Goal: Information Seeking & Learning: Learn about a topic

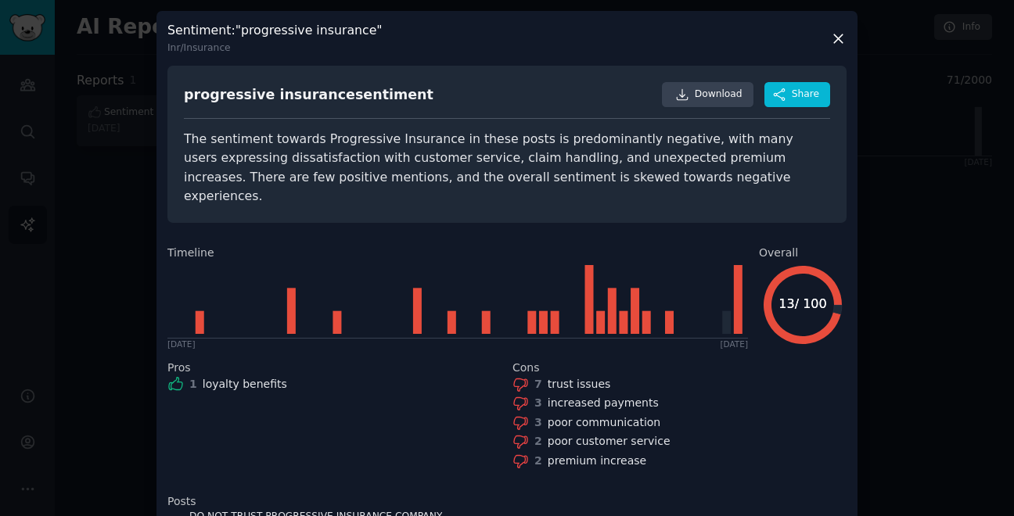
click at [837, 38] on icon at bounding box center [838, 38] width 9 height 9
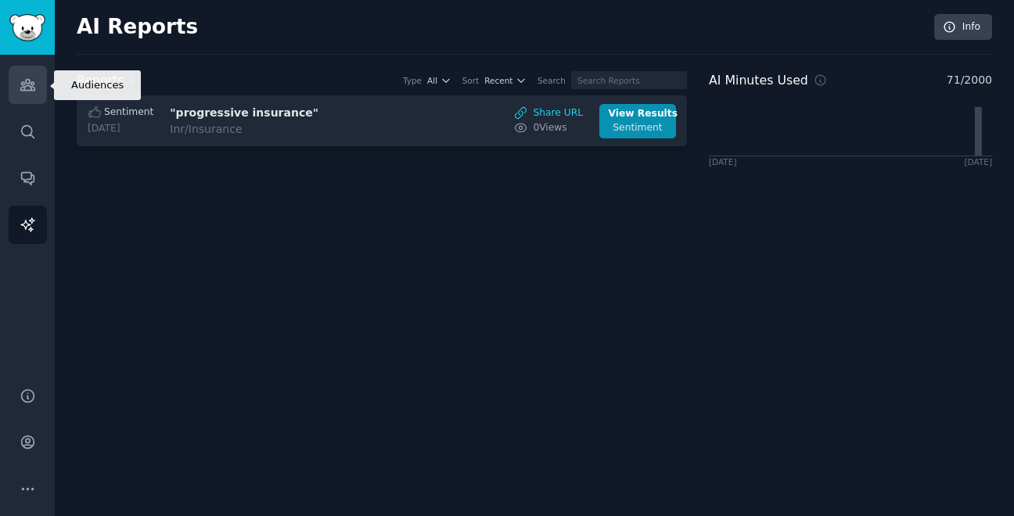
click at [30, 89] on icon "Sidebar" at bounding box center [27, 85] width 14 height 11
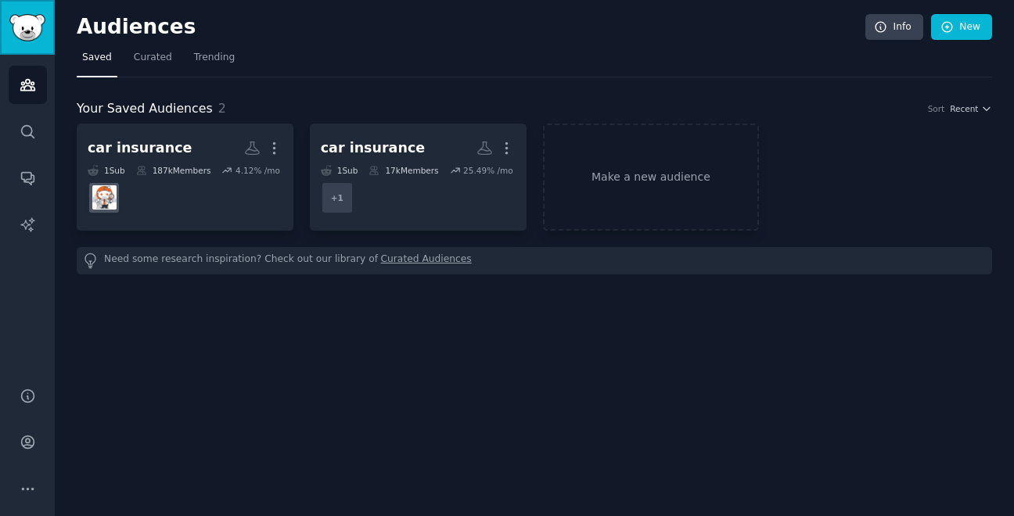
click at [31, 40] on img "Sidebar" at bounding box center [27, 27] width 36 height 27
click at [649, 167] on link "Make a new audience" at bounding box center [651, 177] width 217 height 107
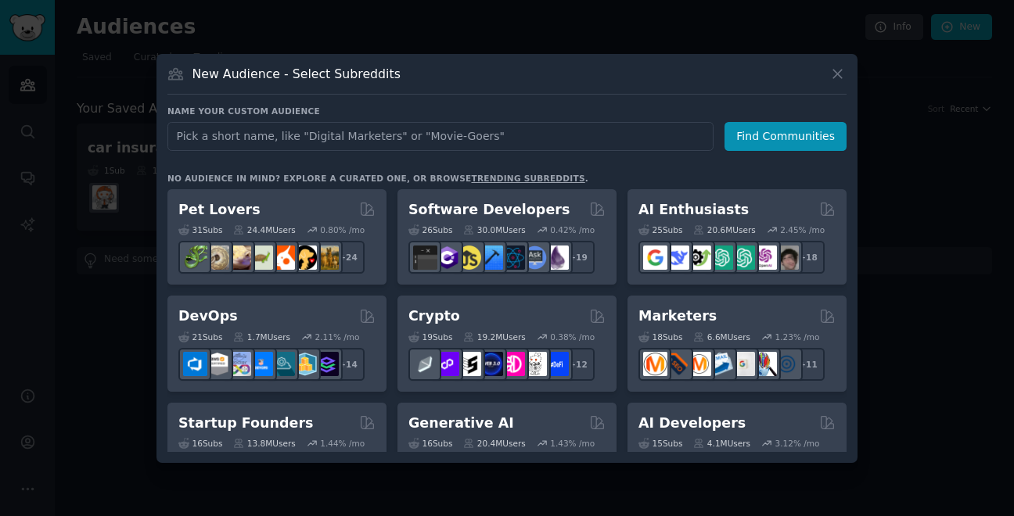
click at [429, 135] on input "text" at bounding box center [440, 136] width 546 height 29
type input "fiber internet"
click button "Find Communities" at bounding box center [786, 136] width 122 height 29
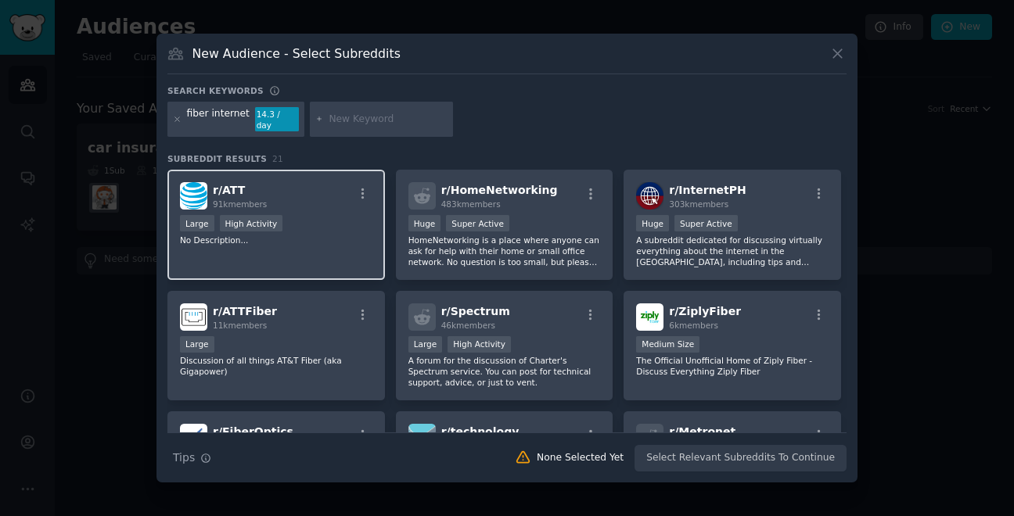
click at [303, 185] on div "r/ ATT 91k members" at bounding box center [276, 195] width 192 height 27
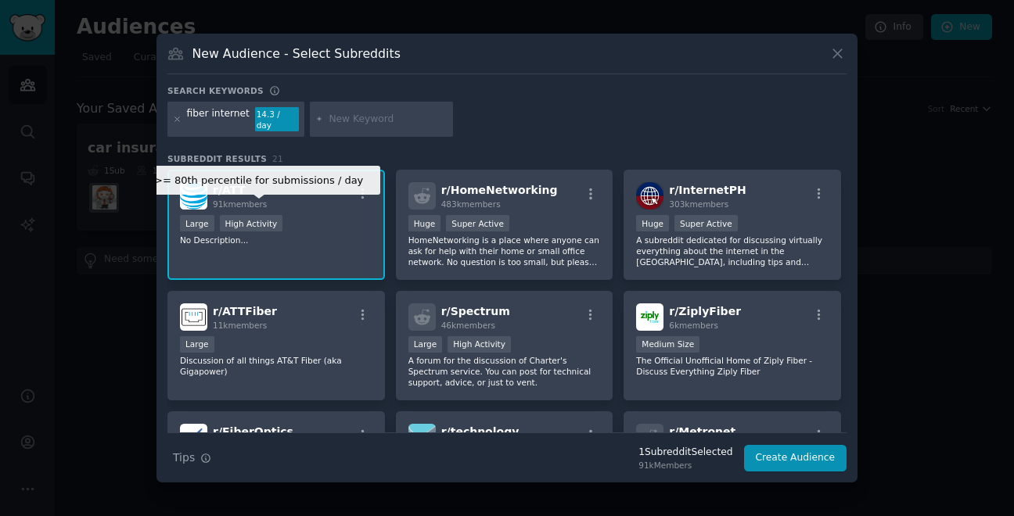
click at [222, 215] on div "High Activity" at bounding box center [251, 223] width 63 height 16
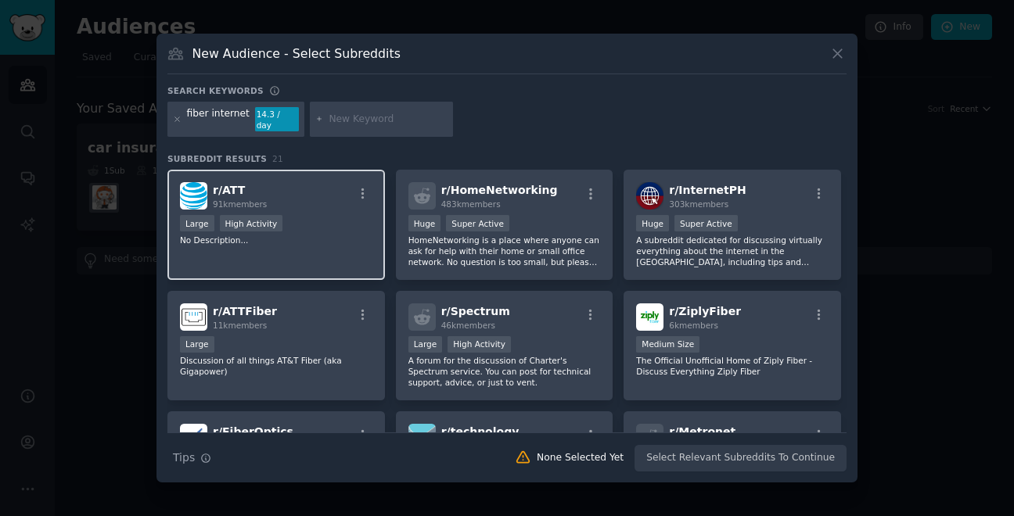
click at [365, 239] on div "r/ ATT 91k members >= 80th percentile for submissions / day Large High Activity…" at bounding box center [276, 225] width 218 height 110
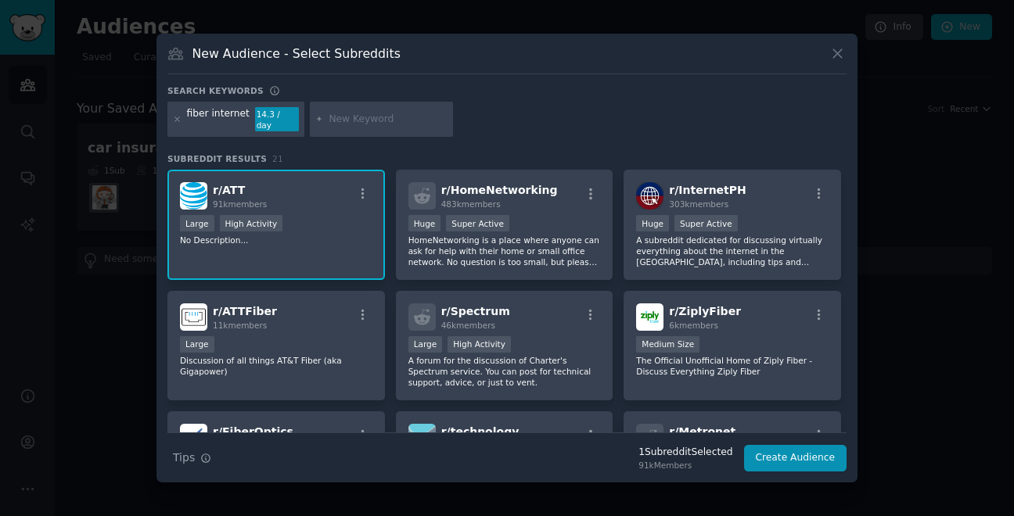
click at [377, 117] on input "text" at bounding box center [388, 120] width 119 height 14
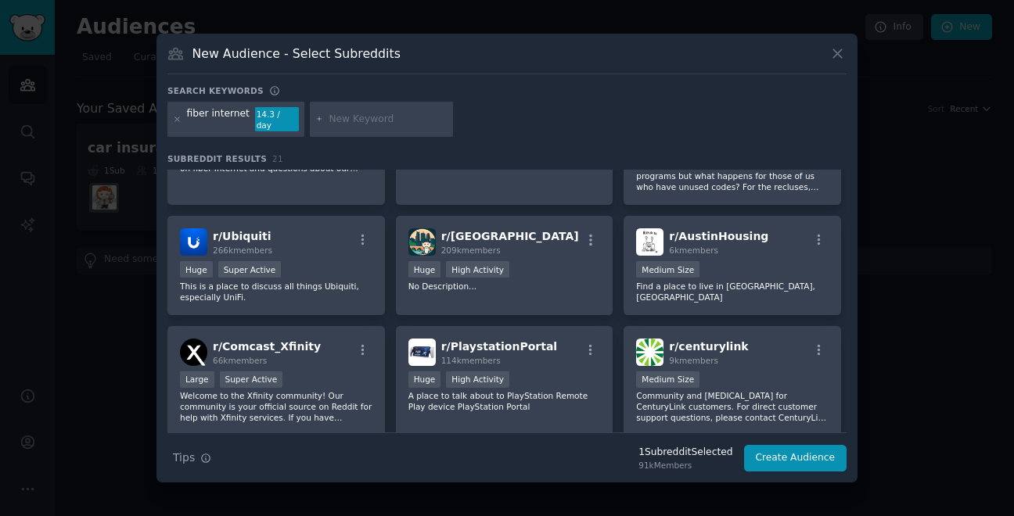
scroll to position [458, 0]
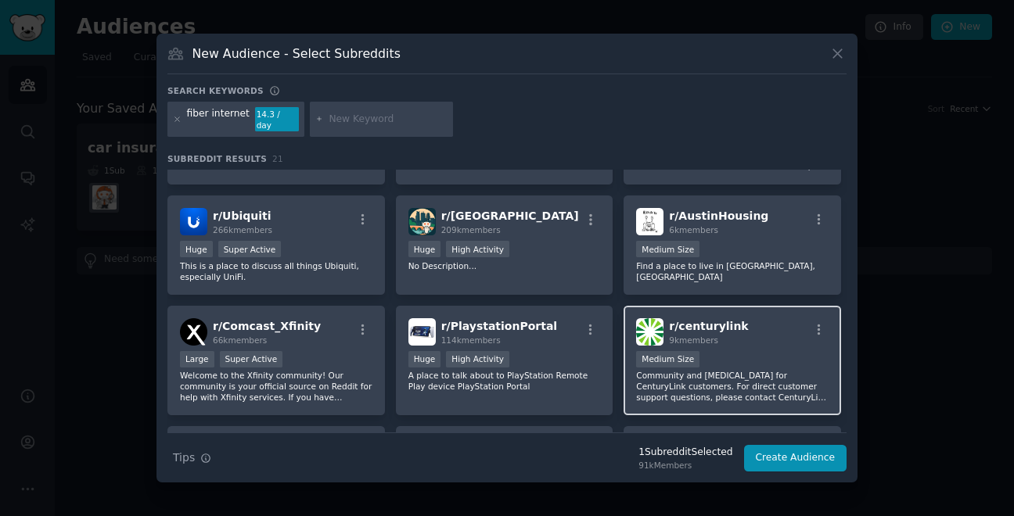
click at [751, 362] on div "Medium Size" at bounding box center [732, 361] width 192 height 20
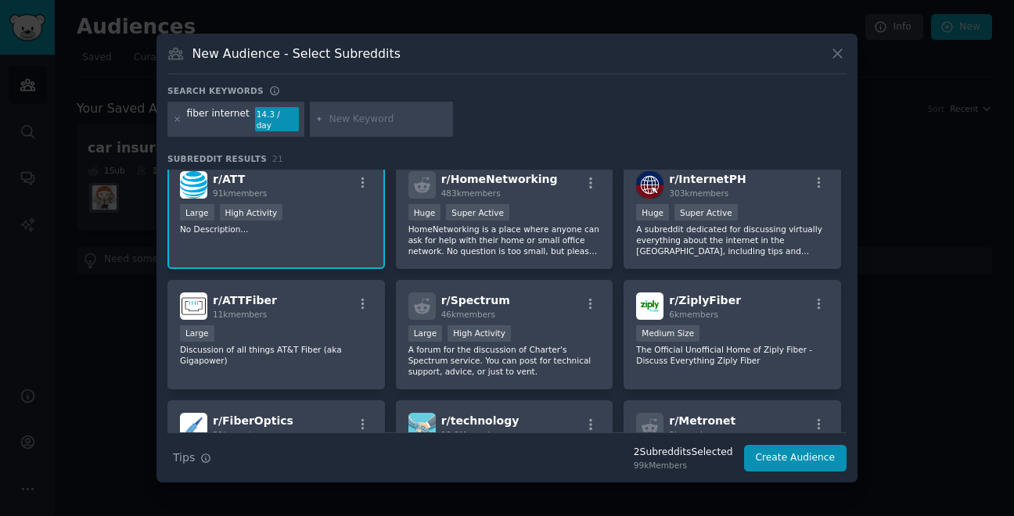
scroll to position [0, 0]
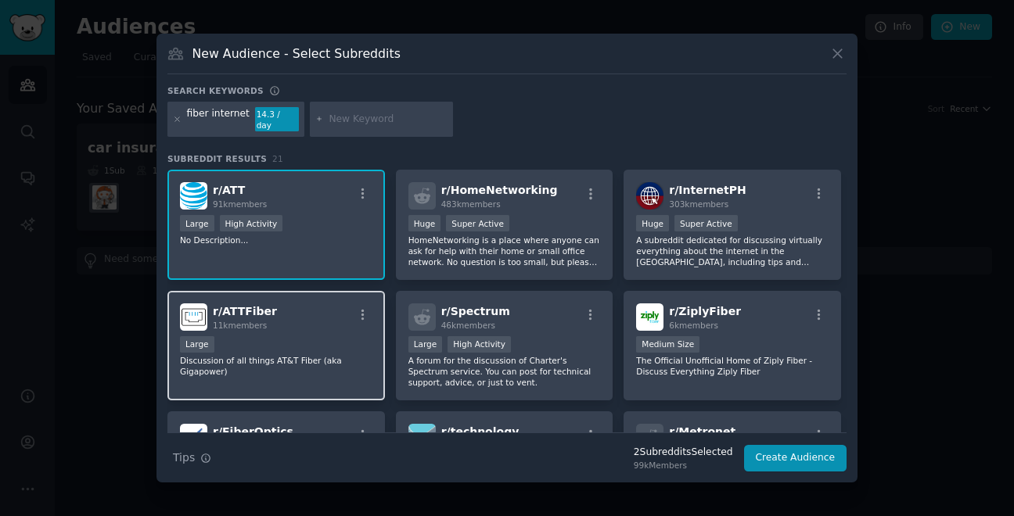
click at [319, 315] on div "r/ ATTFiber 11k members" at bounding box center [276, 317] width 192 height 27
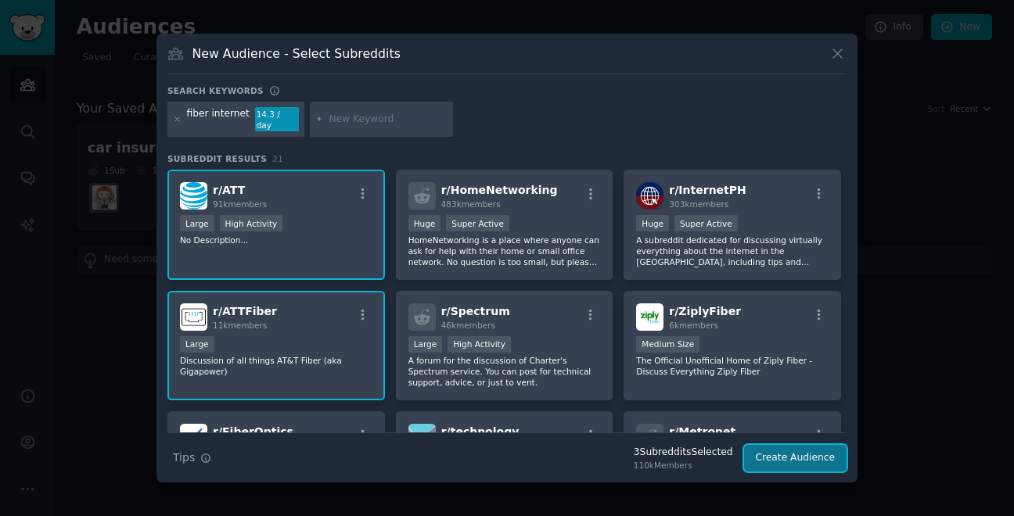
click at [809, 455] on button "Create Audience" at bounding box center [795, 458] width 103 height 27
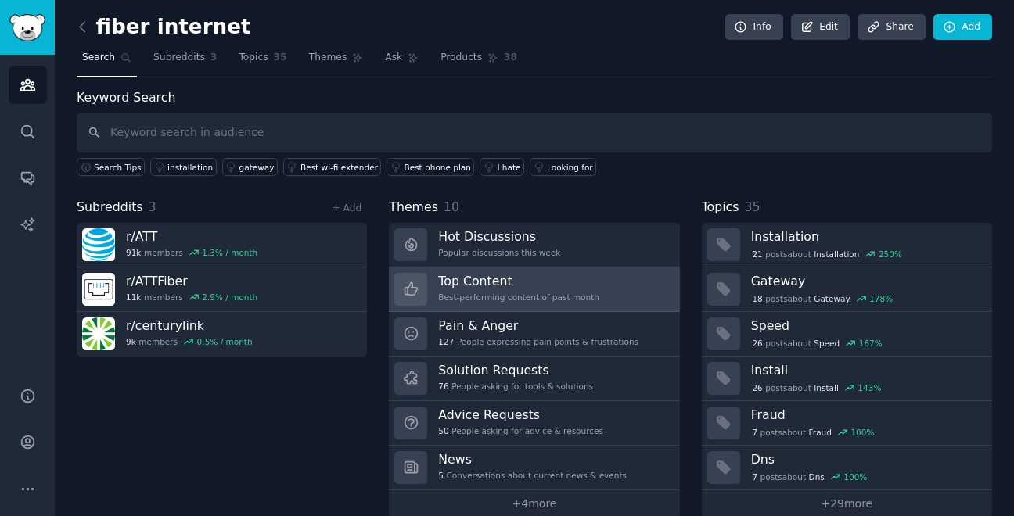
scroll to position [23, 0]
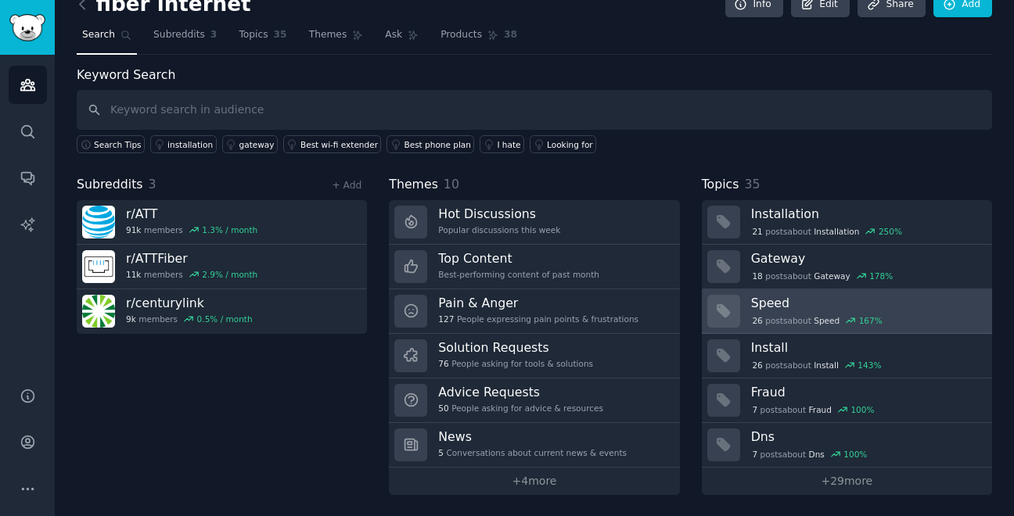
click at [792, 309] on h3 "Speed" at bounding box center [866, 303] width 230 height 16
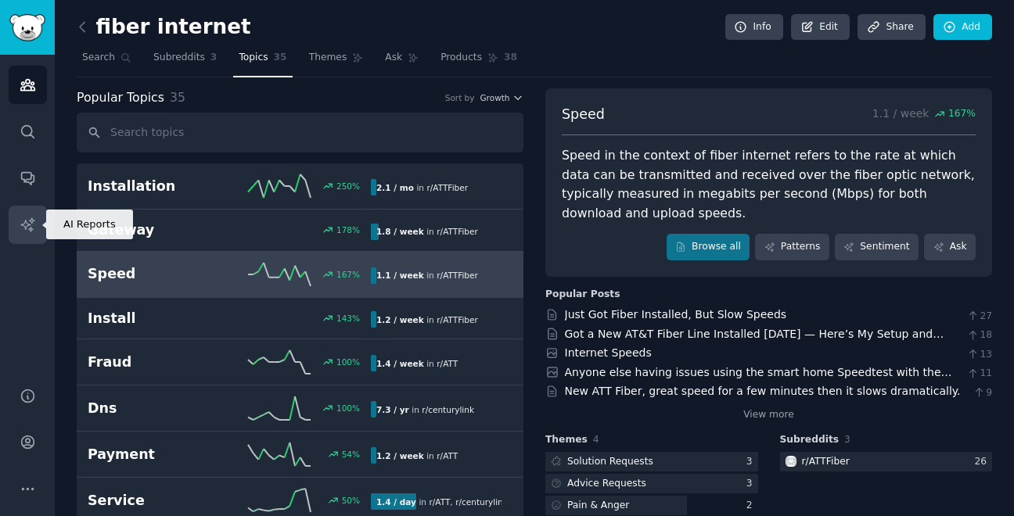
click at [27, 225] on icon "Sidebar" at bounding box center [26, 224] width 13 height 13
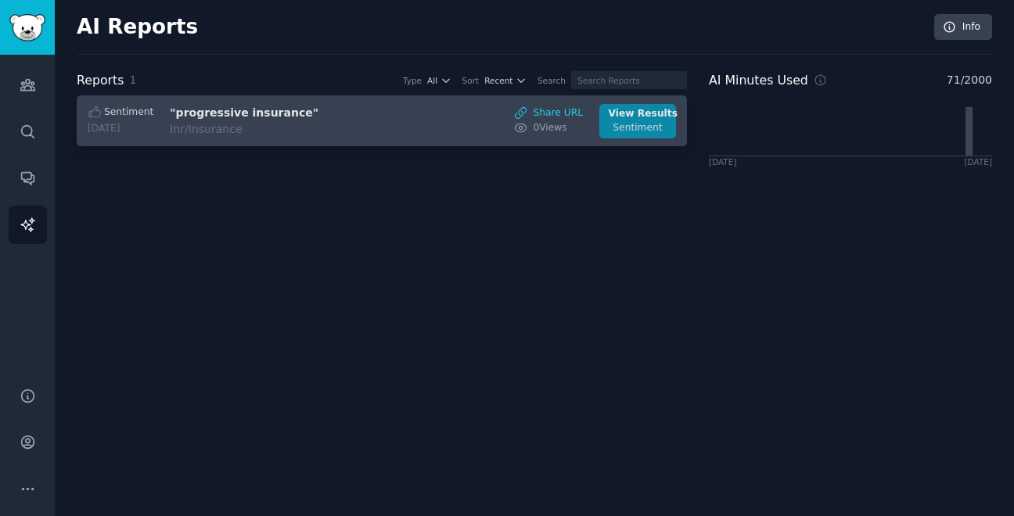
click at [646, 114] on div "View Results" at bounding box center [638, 114] width 59 height 14
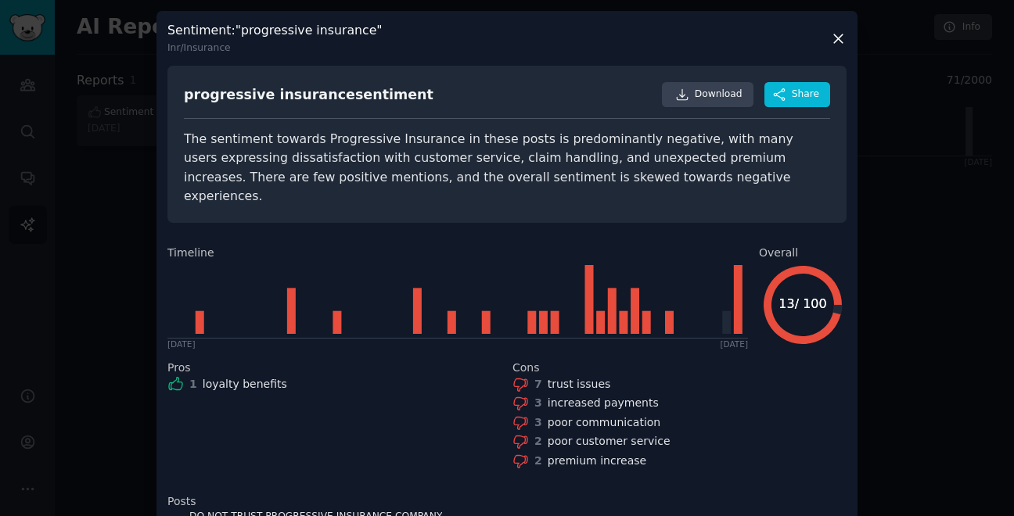
click at [336, 245] on h2 "Timeline" at bounding box center [457, 253] width 581 height 16
click at [458, 146] on div "The sentiment towards Progressive Insurance in these posts is predominantly neg…" at bounding box center [507, 168] width 646 height 77
click at [527, 376] on div "7 trust issues" at bounding box center [680, 384] width 334 height 16
click at [835, 35] on icon at bounding box center [838, 39] width 16 height 16
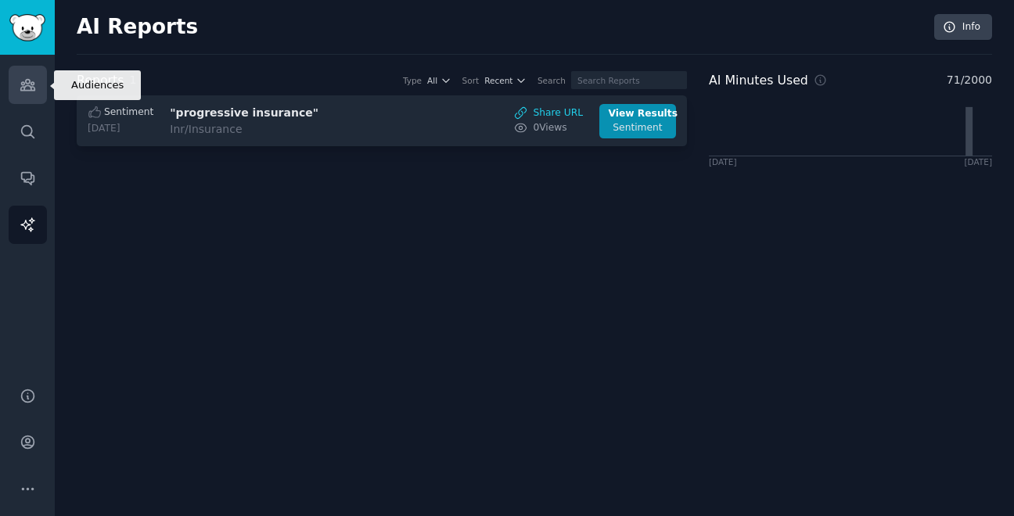
click at [19, 74] on link "Audiences" at bounding box center [28, 85] width 38 height 38
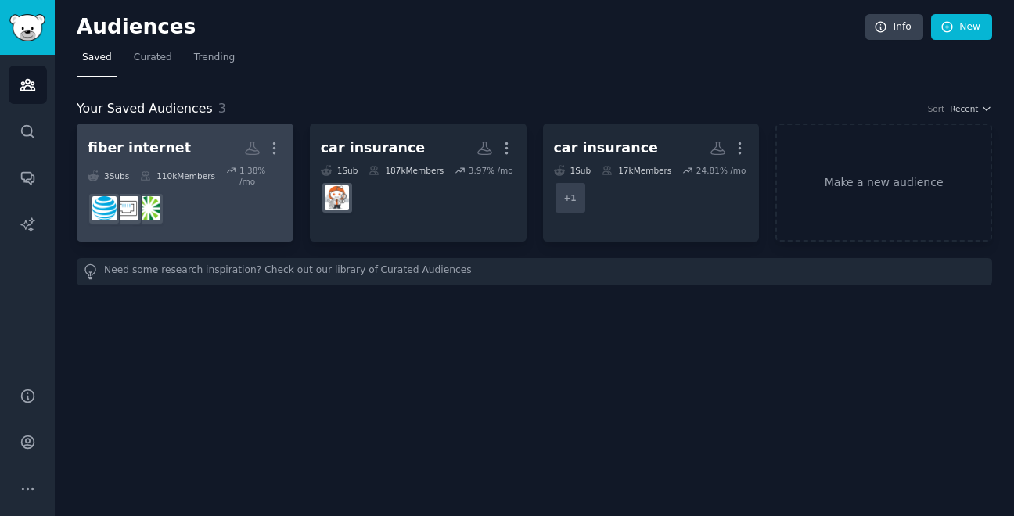
click at [211, 165] on div "110k Members" at bounding box center [177, 176] width 75 height 22
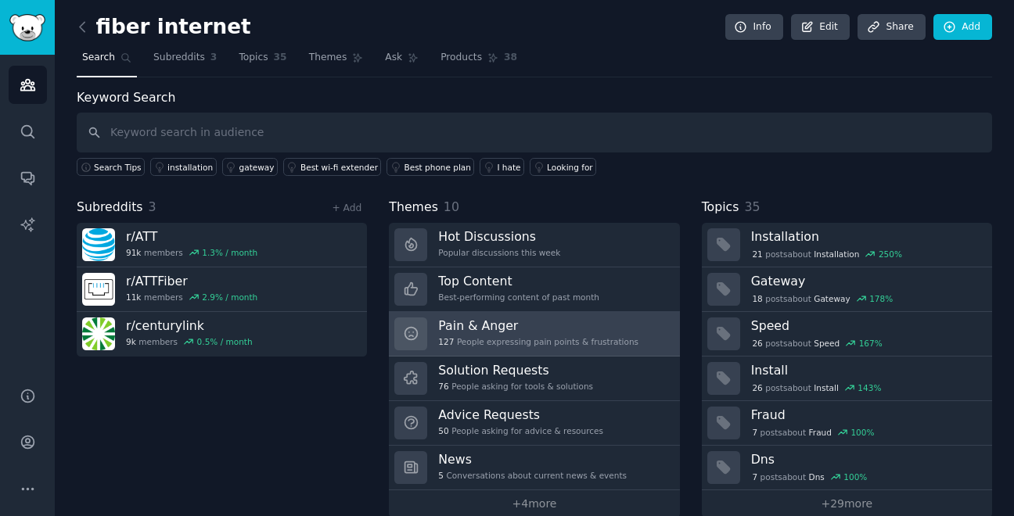
click at [471, 328] on h3 "Pain & Anger" at bounding box center [538, 326] width 200 height 16
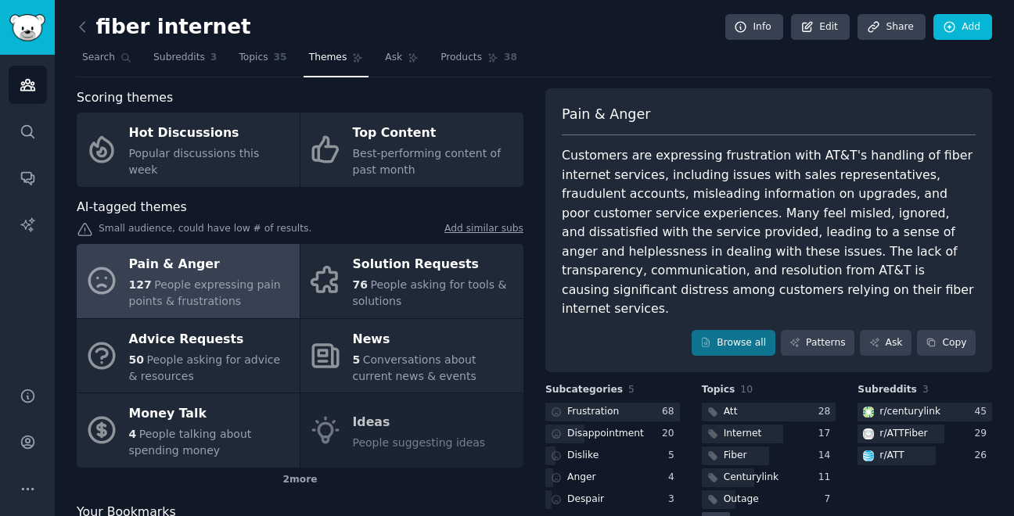
click at [745, 515] on div "Service" at bounding box center [741, 522] width 35 height 14
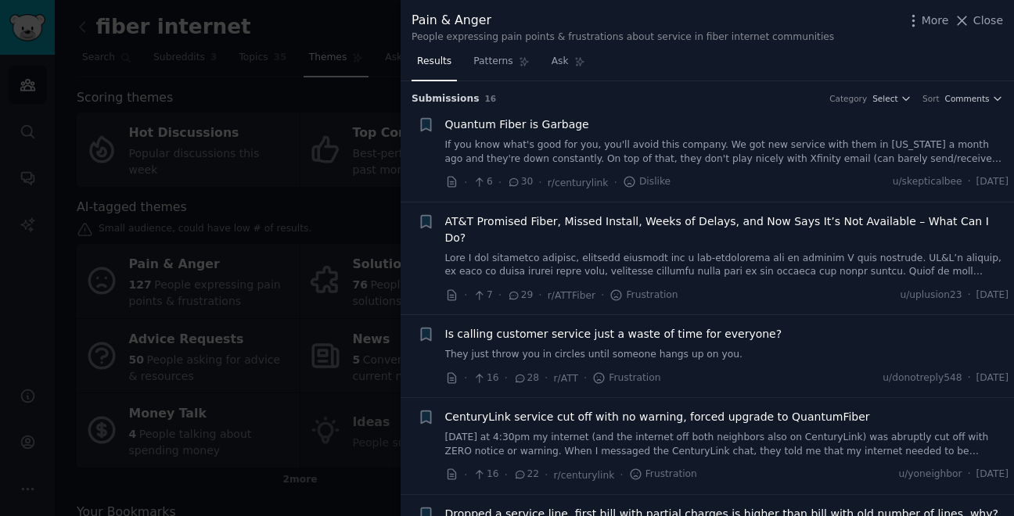
click at [1002, 7] on div "Pain & Anger People expressing pain points & frustrations about service in fibe…" at bounding box center [707, 24] width 613 height 49
click at [990, 18] on span "Close" at bounding box center [988, 21] width 30 height 16
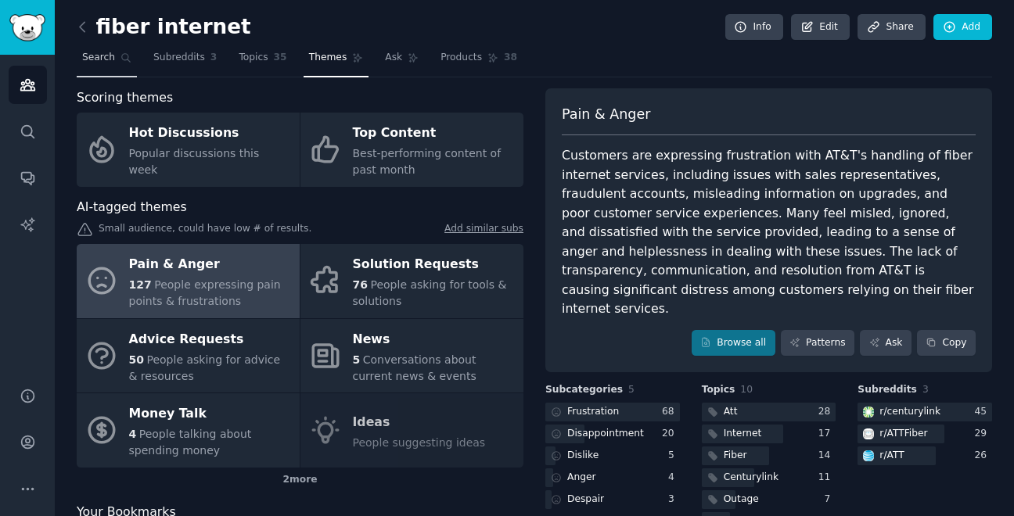
click at [100, 60] on span "Search" at bounding box center [98, 58] width 33 height 14
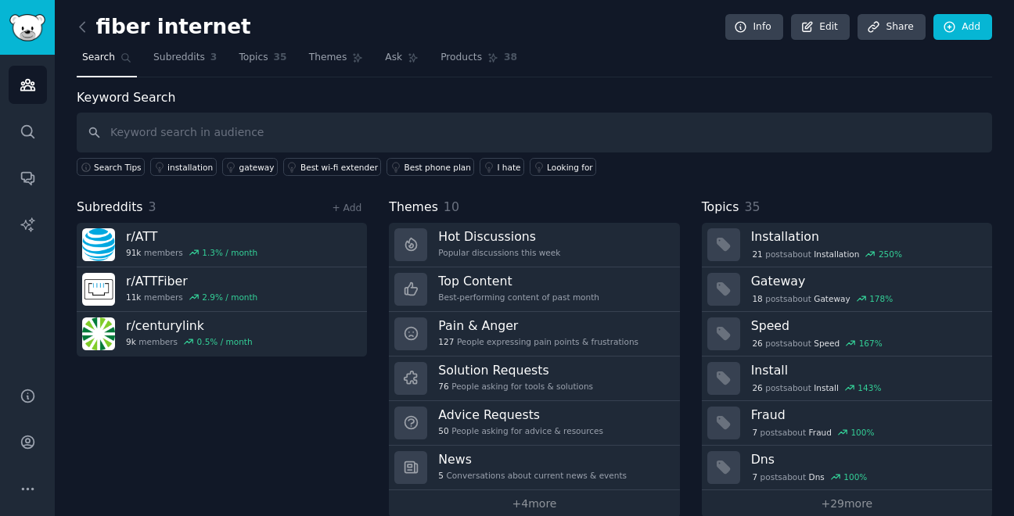
click at [190, 137] on input "text" at bounding box center [535, 133] width 916 height 40
type input "o"
type input "quantum fiber [GEOGRAPHIC_DATA]"
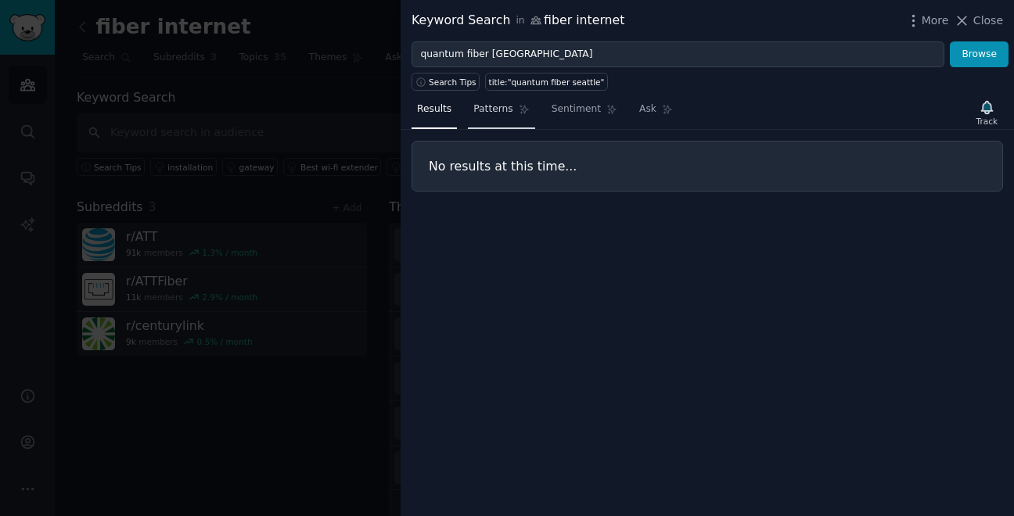
click at [484, 110] on span "Patterns" at bounding box center [492, 110] width 39 height 14
click at [534, 77] on div "title:"quantum fiber seattle"" at bounding box center [547, 82] width 116 height 11
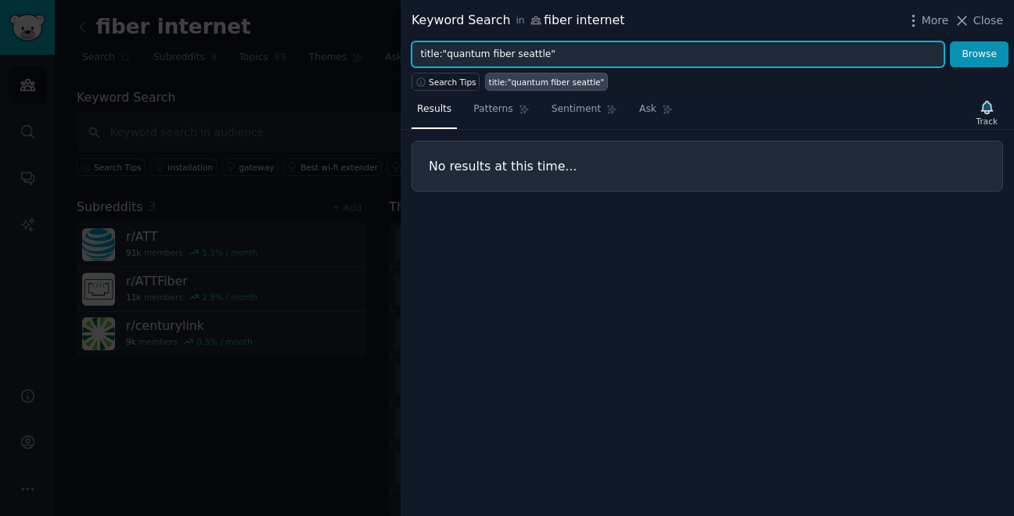
click at [520, 60] on input "title:"quantum fiber seattle"" at bounding box center [678, 54] width 533 height 27
type input "title:"quantum fiber""
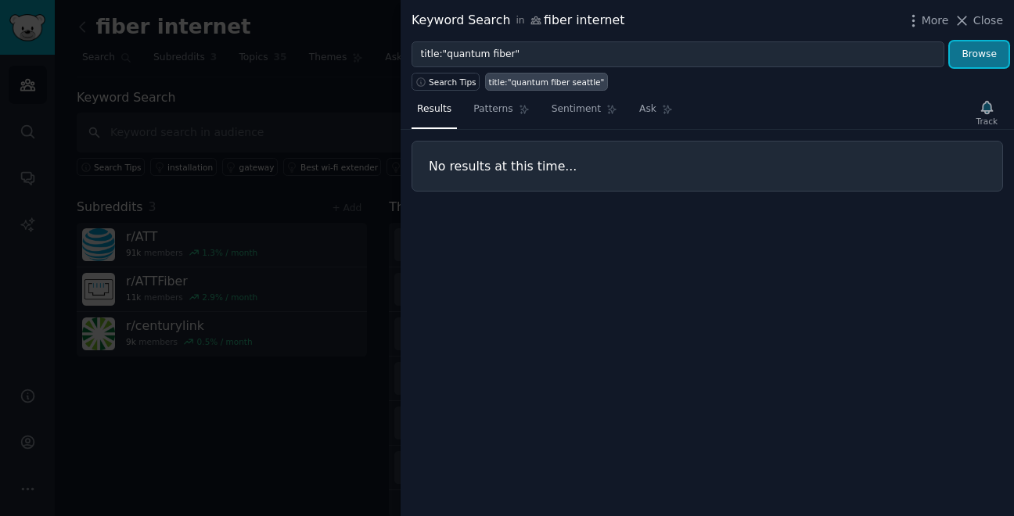
click at [994, 52] on button "Browse" at bounding box center [979, 54] width 59 height 27
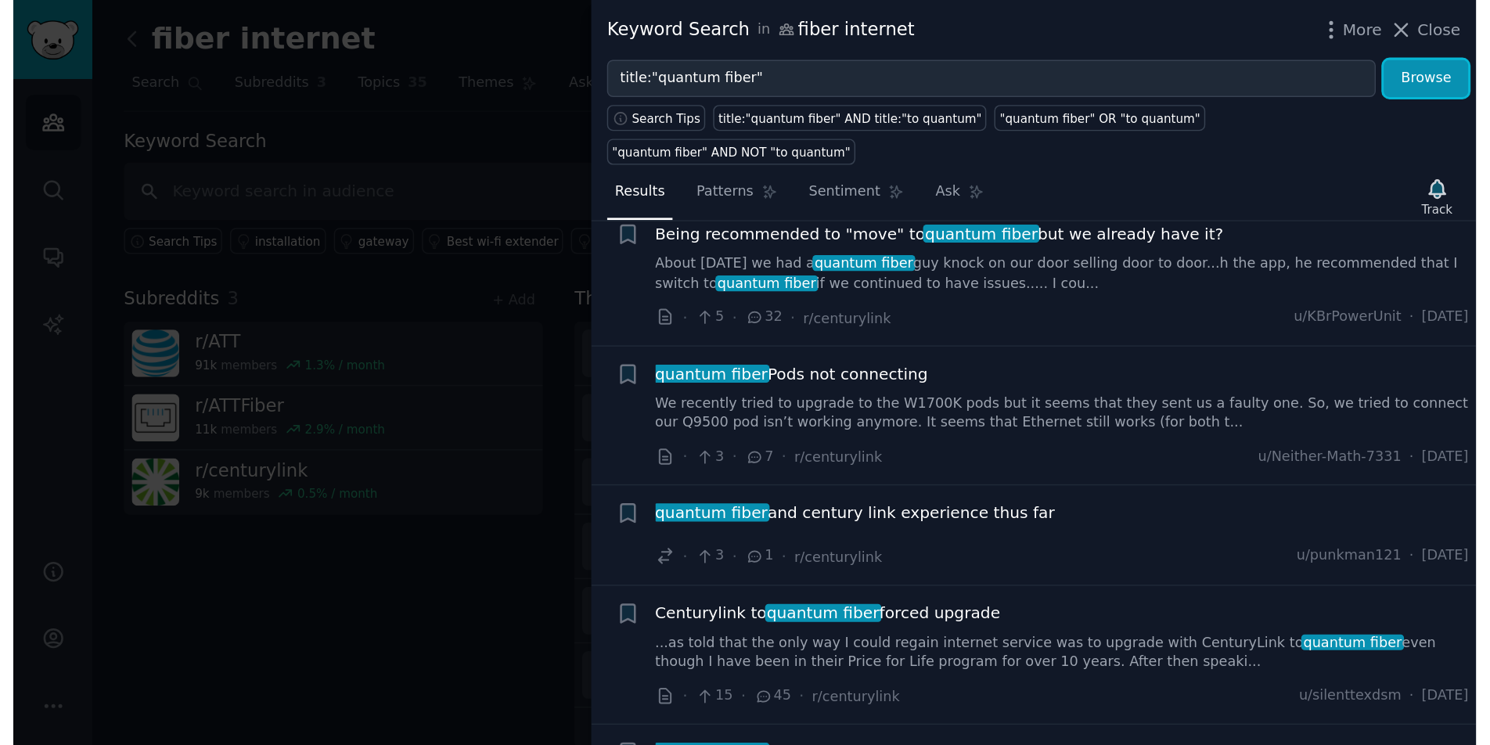
scroll to position [544, 0]
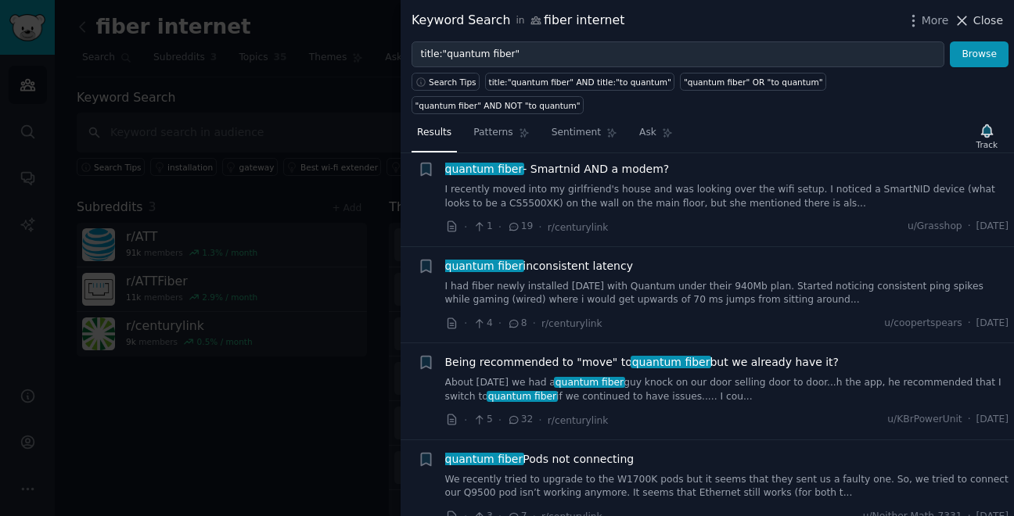
click at [973, 19] on button "Close" at bounding box center [978, 21] width 49 height 16
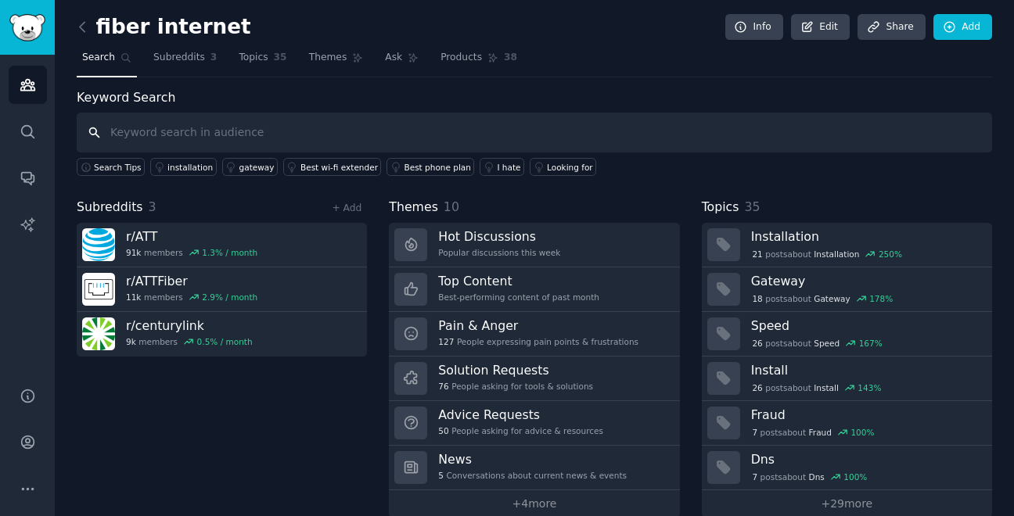
click at [479, 131] on input "text" at bounding box center [535, 133] width 916 height 40
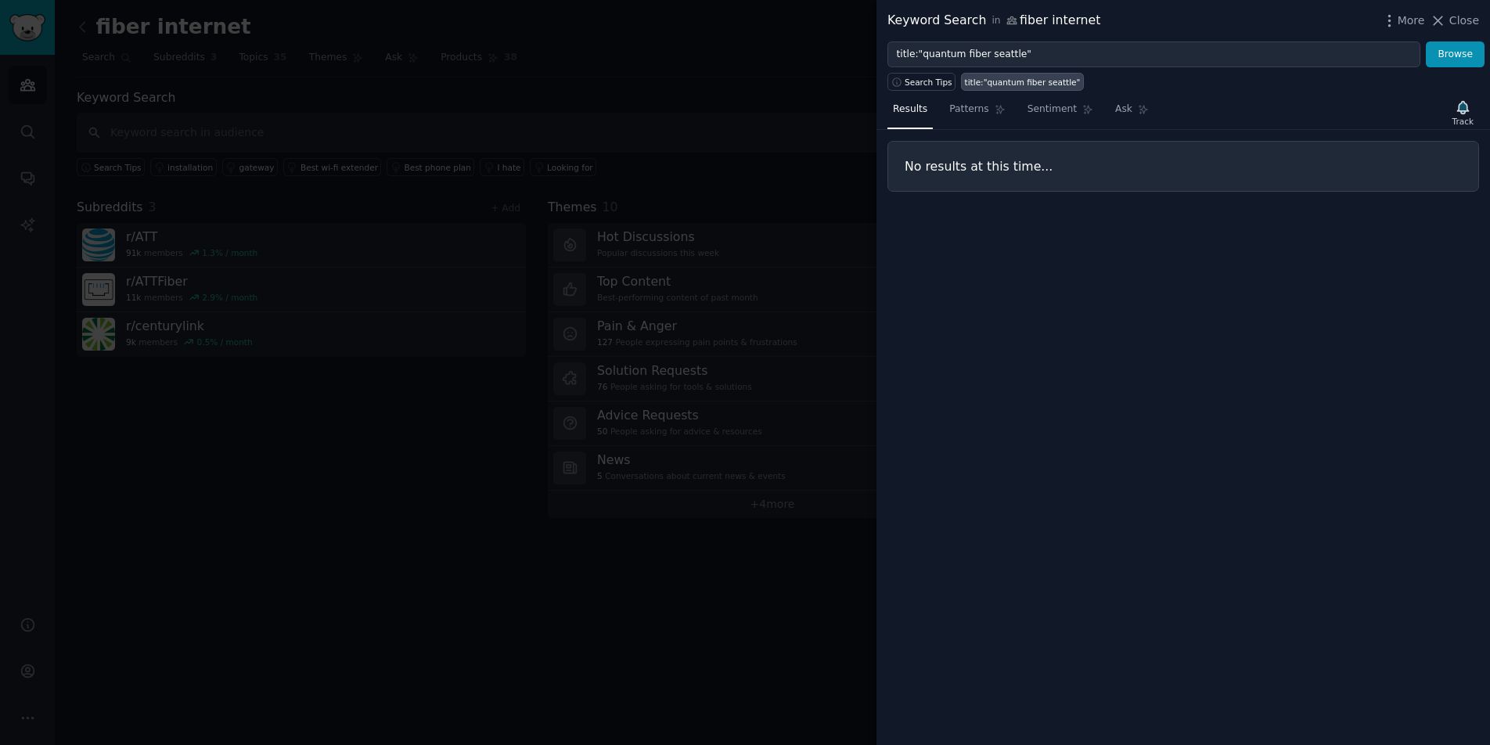
click at [1013, 21] on icon at bounding box center [1438, 21] width 16 height 16
